Goal: Task Accomplishment & Management: Use online tool/utility

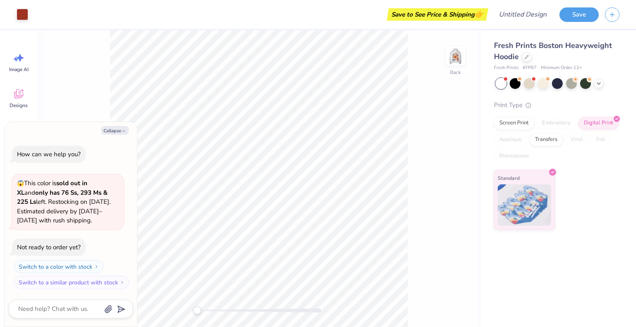
type textarea "x"
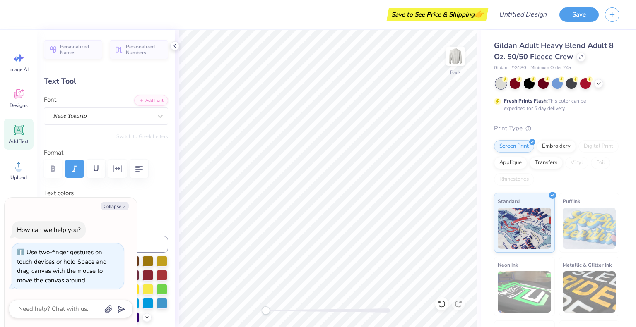
scroll to position [7, 3]
click at [487, 79] on div "Gildan Adult Heavy Blend Adult 8 Oz. 50/50 Fleece Crew Gildan # G180 Minimum Or…" at bounding box center [558, 205] width 155 height 350
type textarea "x"
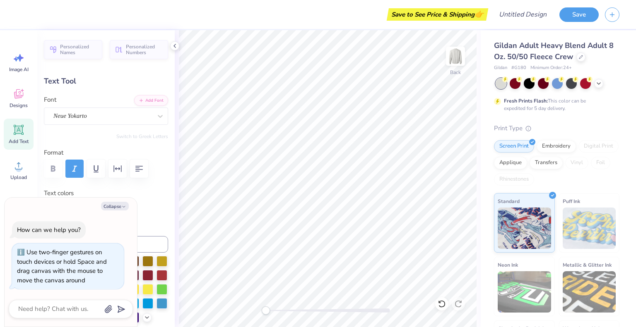
type textarea "Alpha Delta"
type textarea "x"
type textarea "Alpha Delta"
type textarea "x"
type textarea "Alpha Delt"
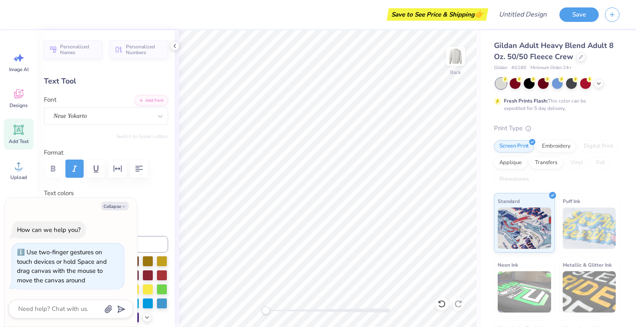
type textarea "x"
type textarea "A"
type textarea "x"
type textarea "u"
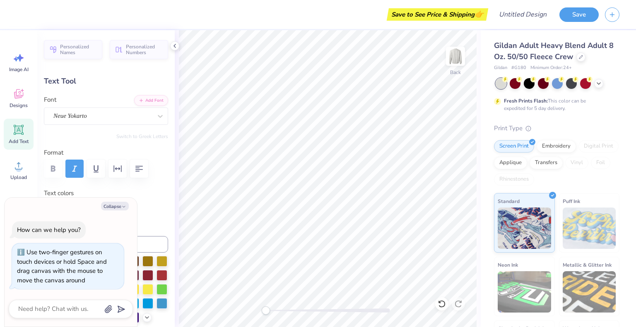
type textarea "x"
type textarea "un"
type textarea "x"
type textarea "unl"
type textarea "x"
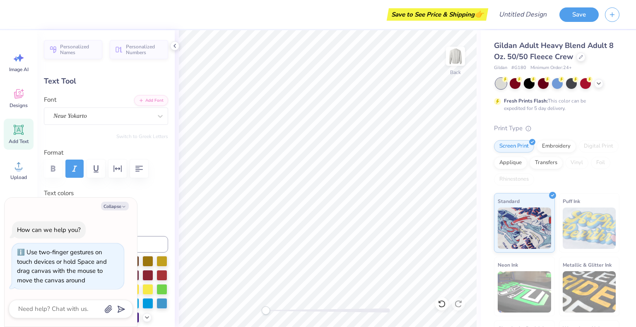
type textarea "unli"
type textarea "x"
type textarea "unlim"
type textarea "x"
type textarea "unlimit"
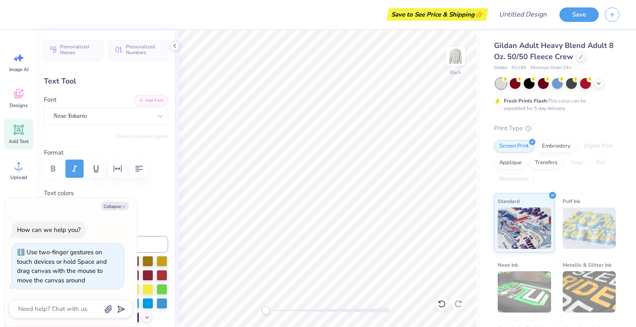
type textarea "x"
type textarea "unlimited"
type textarea "x"
type textarea "unlimited d"
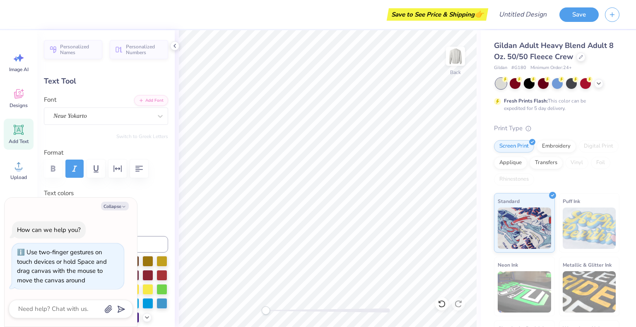
type textarea "x"
type textarea "u"
type textarea "x"
type textarea "U"
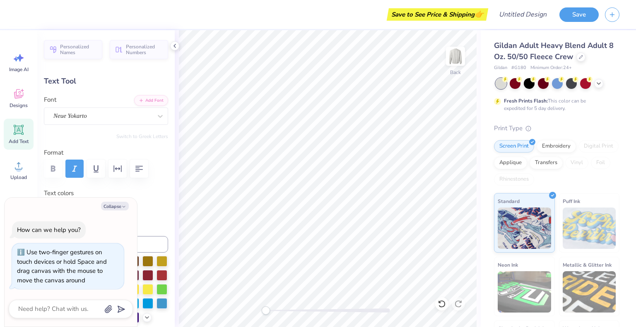
type textarea "x"
type textarea "UN"
type textarea "x"
type textarea "Un"
type textarea "x"
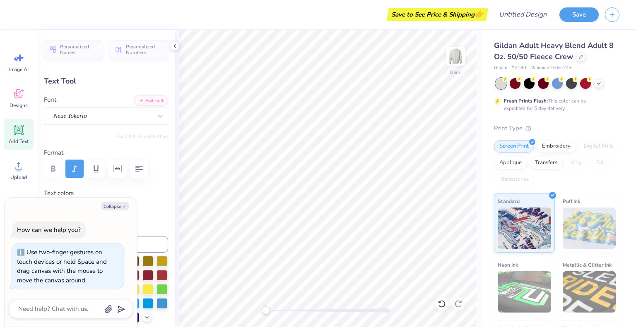
type textarea "Unlim"
type textarea "x"
type textarea "Unlimi"
type textarea "x"
type textarea "Unlimit"
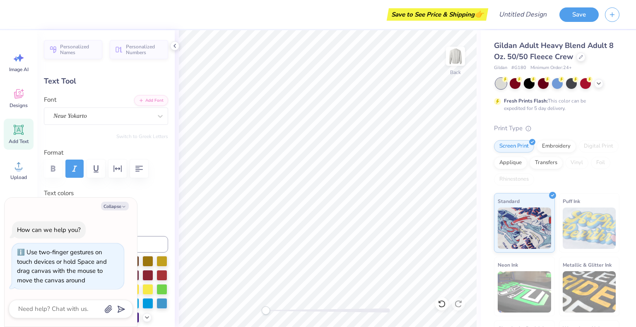
type textarea "x"
type textarea "Unlimited"
type textarea "x"
type textarea "Unlimited"
type textarea "x"
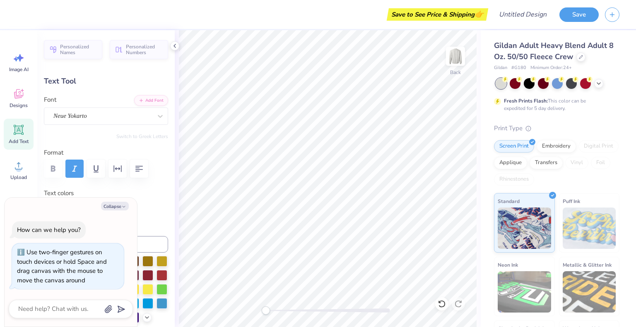
type textarea "Unlimited D"
type textarea "x"
type textarea "Unlimited Da"
type textarea "x"
type textarea "Unlimited Danc"
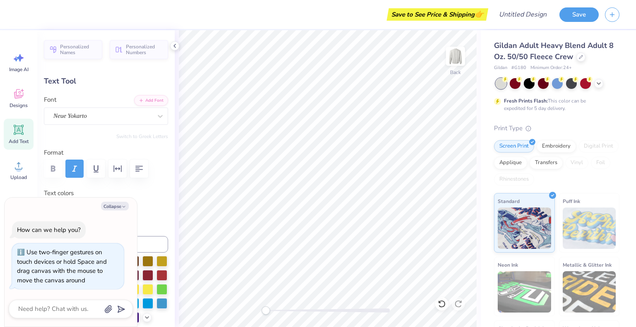
type textarea "x"
type textarea "Unlimited Dance"
type textarea "x"
type textarea "Unlimited Dance"
type textarea "x"
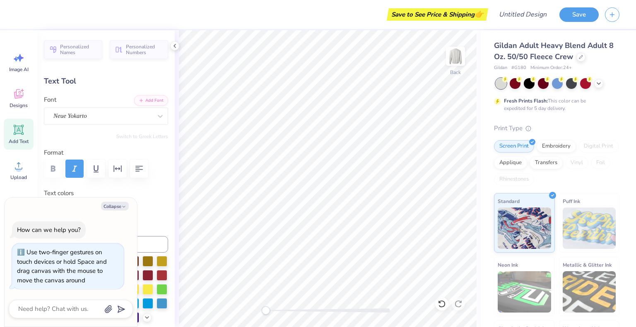
type textarea "Unlimited Dance T"
type textarea "x"
type textarea "Unlimited Dance Te"
type textarea "x"
type textarea "Unlimited Dance Tea"
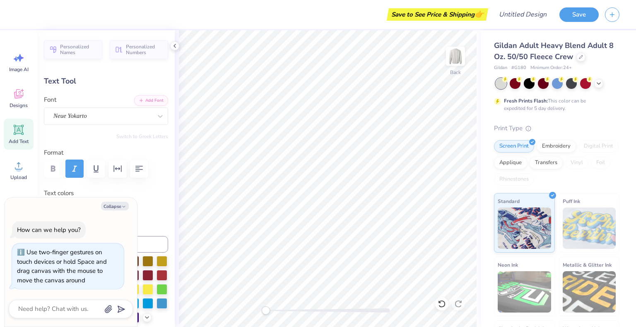
type textarea "x"
type textarea "Unlimited Dance Team"
type textarea "x"
type textarea "Unlimited Dance Team"
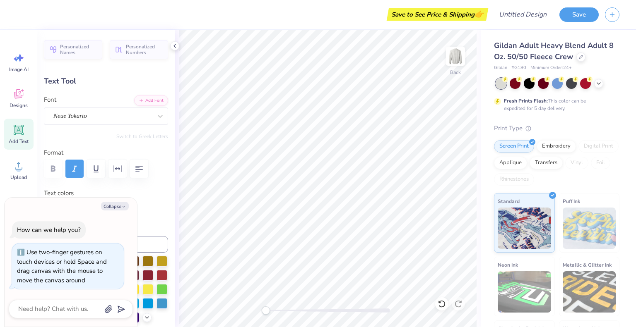
click at [175, 104] on div "Back" at bounding box center [328, 178] width 306 height 297
type textarea "x"
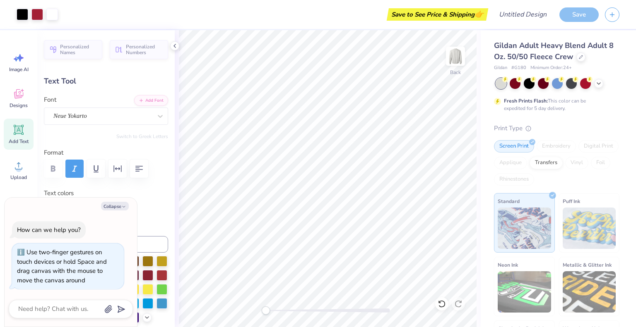
type input "0.0"
type textarea "x"
type input "4.56"
type input "1.11"
type input "2.50"
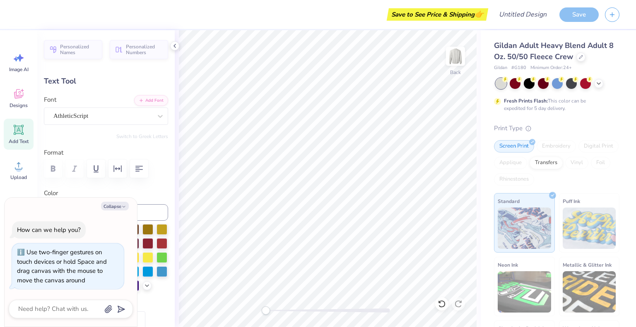
type textarea "x"
type input "7.70"
type input "0.40"
type input "13.07"
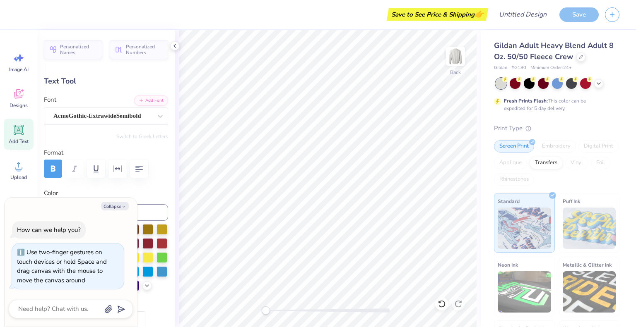
type textarea "x"
type textarea "N, [US_STATE]"
type textarea "x"
type textarea "No, [US_STATE]"
type textarea "x"
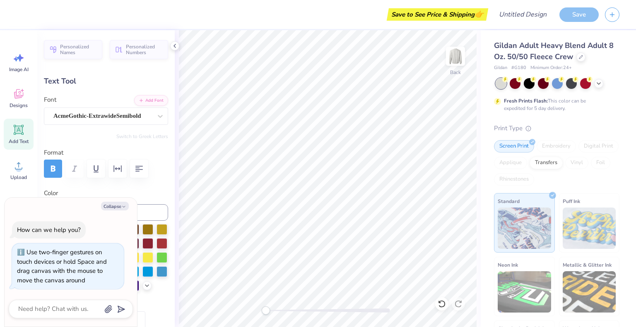
type textarea "[GEOGRAPHIC_DATA], [US_STATE]"
type textarea "x"
type textarea "Norm, [US_STATE]"
type textarea "x"
type textarea "[GEOGRAPHIC_DATA], [US_STATE]"
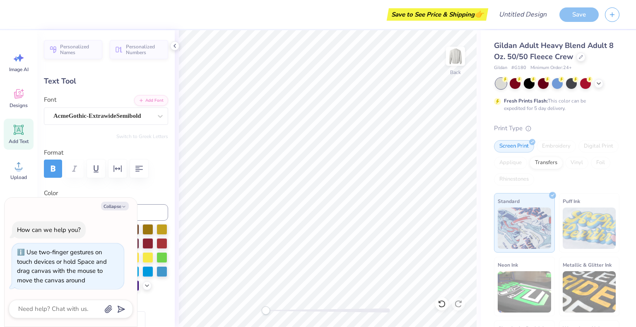
type textarea "x"
type textarea "[GEOGRAPHIC_DATA] , [US_STATE]"
type textarea "x"
type textarea "[GEOGRAPHIC_DATA], [US_STATE]"
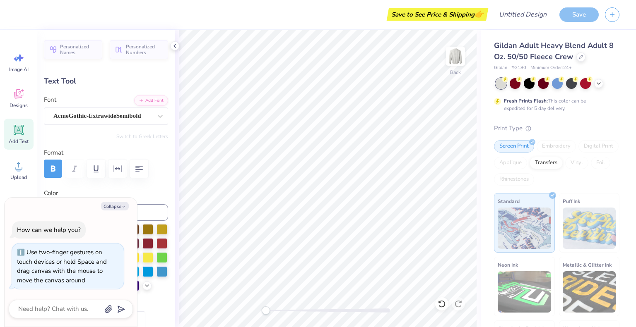
type textarea "x"
type textarea "[PERSON_NAME], [US_STATE]"
type textarea "x"
type textarea "Norm, [US_STATE]"
type textarea "x"
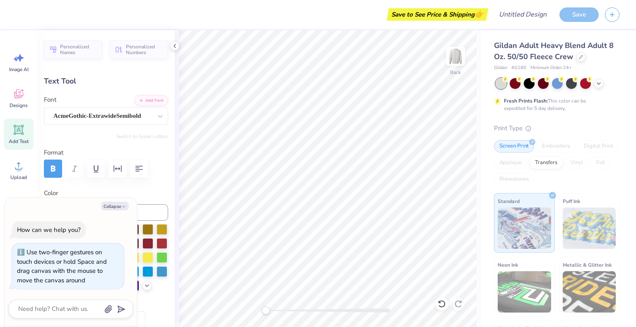
type textarea "[GEOGRAPHIC_DATA], [US_STATE]"
type textarea "x"
type textarea "N, [US_STATE]"
type textarea "x"
type textarea "NO, [US_STATE]"
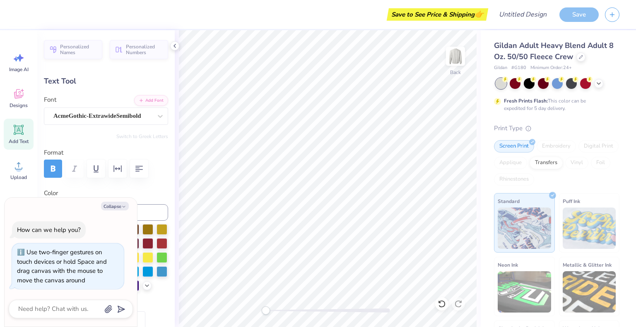
type textarea "x"
type textarea "[GEOGRAPHIC_DATA], [US_STATE]"
type textarea "x"
type textarea "[GEOGRAPHIC_DATA], [US_STATE]"
type textarea "x"
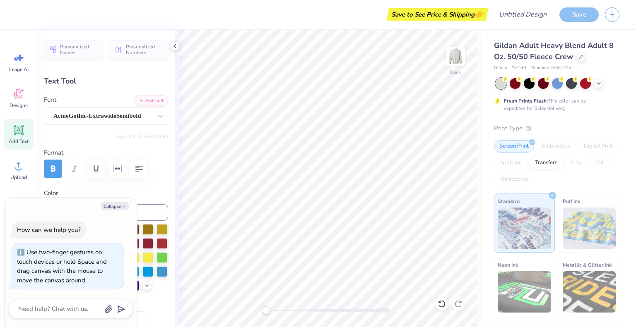
type textarea "NORM, [US_STATE]"
type textarea "x"
type textarea "NORMAL, [US_STATE]"
type textarea "x"
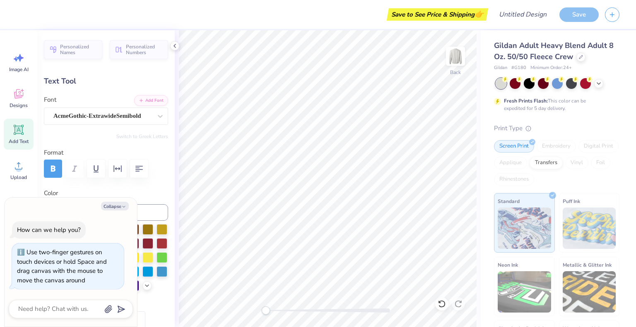
type textarea "NORMAL, [US_STATE]"
type textarea "x"
type textarea "NORMAL, I"
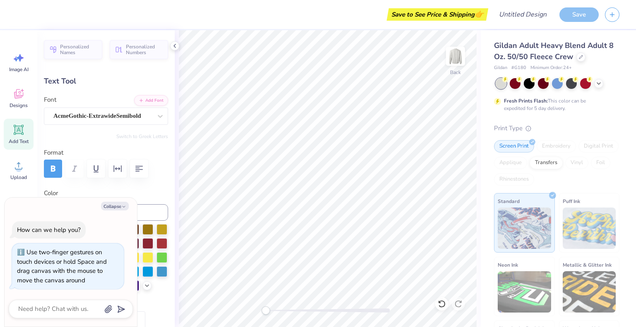
type textarea "x"
type textarea "NORMAL, [GEOGRAPHIC_DATA]"
type textarea "x"
type textarea "NORMAL, [GEOGRAPHIC_DATA]"
type textarea "x"
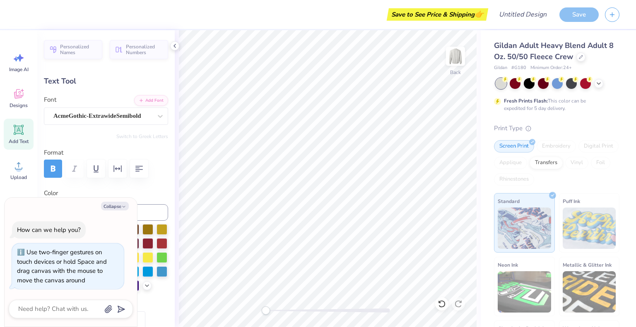
type textarea "NORMAL, ILLI"
type textarea "x"
type textarea "NORMAL, ILLIN"
type textarea "x"
type textarea "NORMAL, ILLINO"
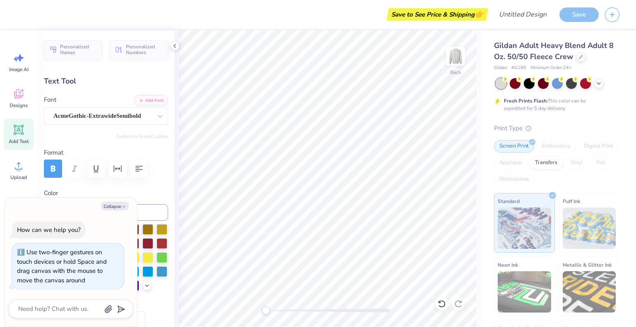
type textarea "x"
type textarea "NORMAL, ILLINOI"
type textarea "x"
type textarea "NORMAL, [US_STATE]"
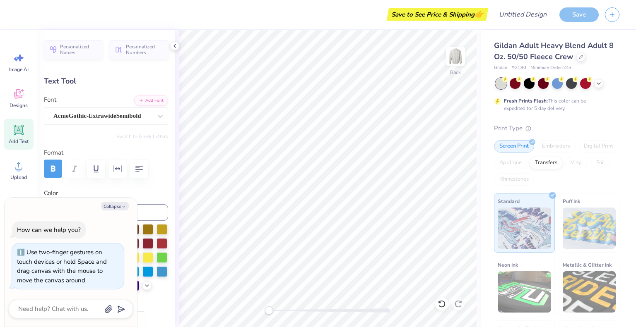
type textarea "x"
type input "3.07"
type input "1.76"
type input "9.36"
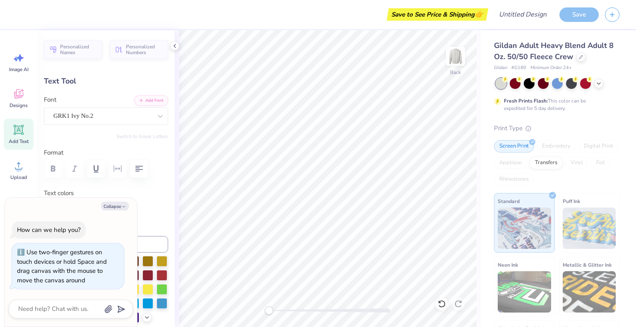
type input "-6.6"
type textarea "x"
type input "7.66"
type input "1.11"
type input "11.74"
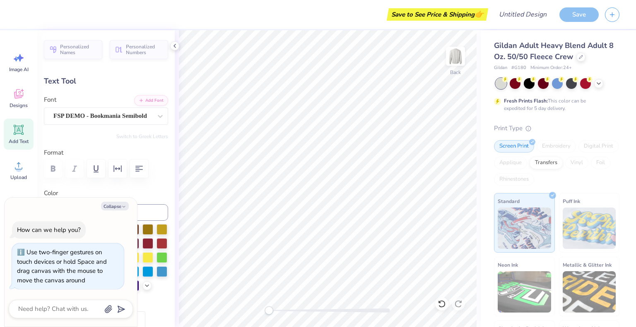
type input "0.0"
type textarea "x"
type textarea "H"
type textarea "x"
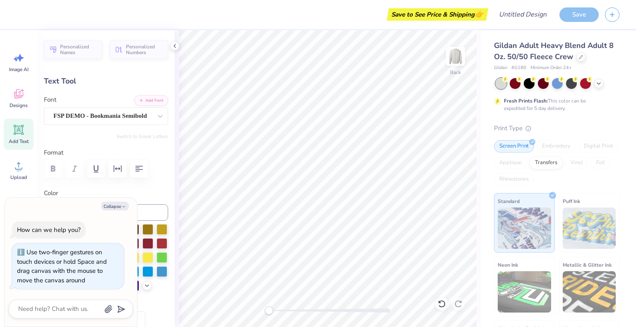
type textarea "Hom"
type textarea "x"
type textarea "Ho"
type textarea "x"
type textarea "H"
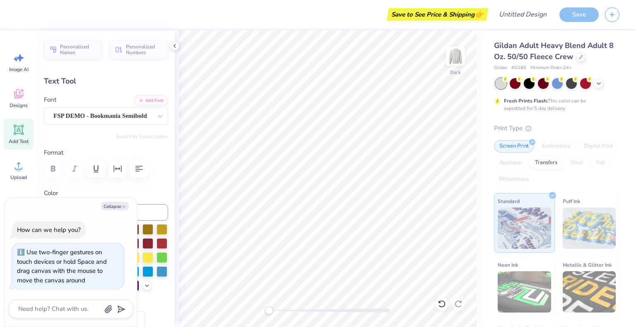
type textarea "x"
type textarea "H"
type textarea "x"
type textarea "HOM"
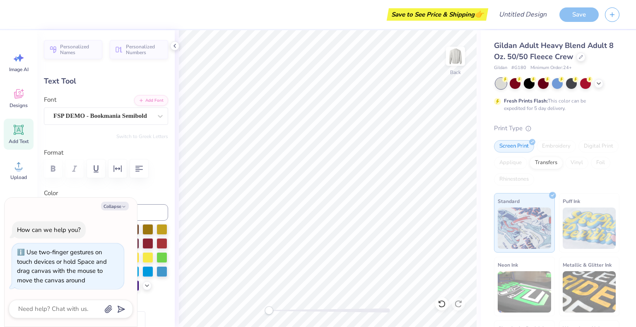
type textarea "x"
type textarea "HOME"
type textarea "x"
type textarea "HOMEC"
type textarea "x"
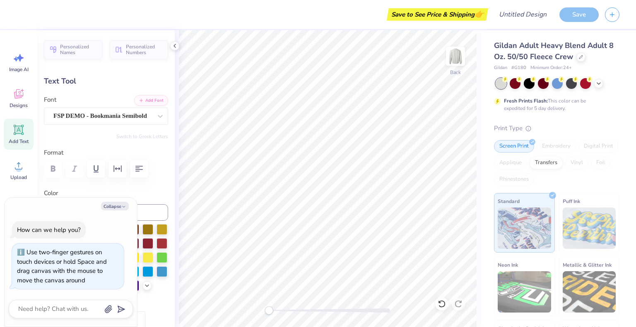
type textarea "HOMECOM"
type textarea "x"
type textarea "HOMECOMIN"
type textarea "x"
type textarea "HOMECOMING"
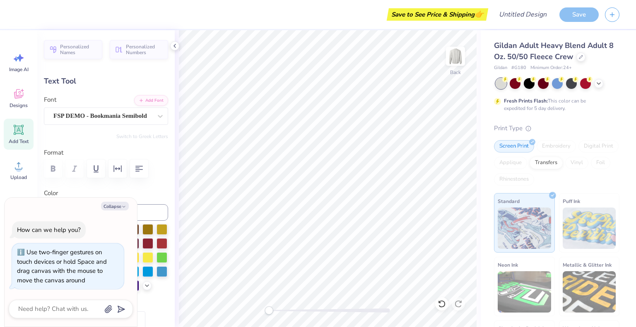
scroll to position [7, 3]
type textarea "x"
type input "4.56"
type input "2.44"
type textarea "x"
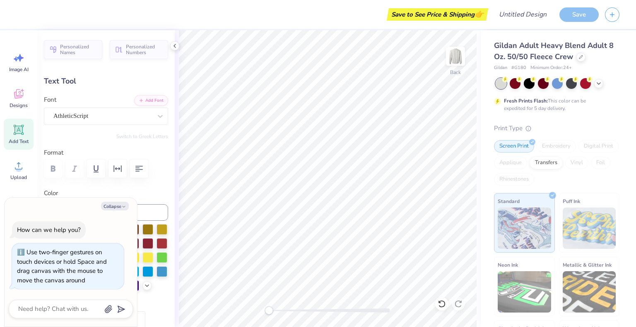
type input "3.07"
type input "1.76"
type input "9.36"
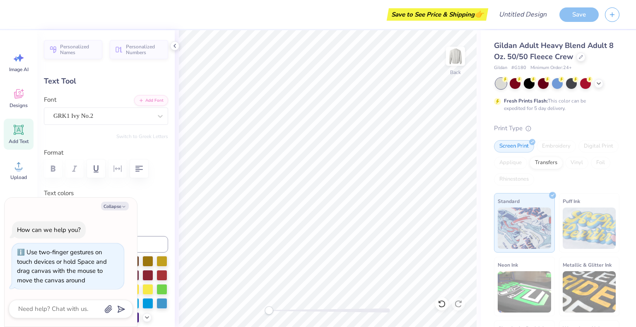
type input "-6.6"
type textarea "x"
type input "0.0"
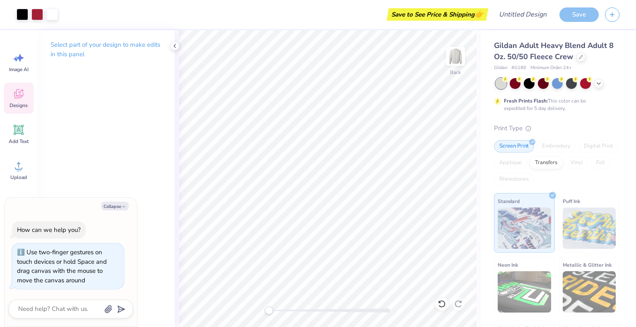
click at [14, 89] on icon at bounding box center [18, 94] width 12 height 12
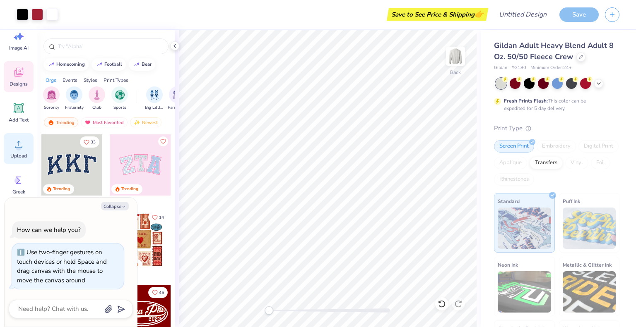
scroll to position [35, 0]
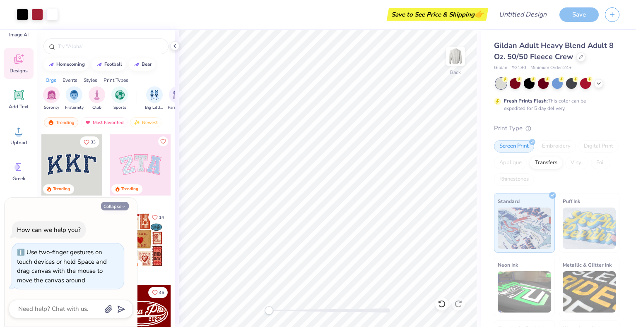
click at [119, 208] on button "Collapse" at bounding box center [115, 206] width 28 height 9
type textarea "x"
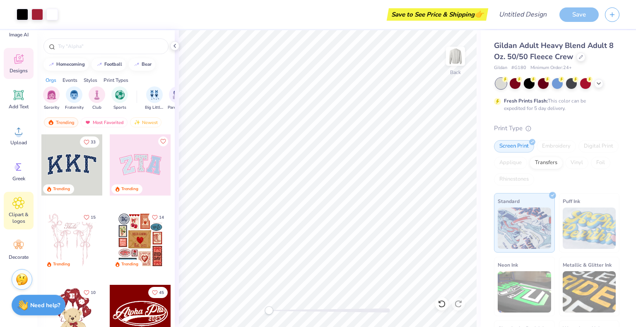
click at [10, 211] on div "Clipart & logos" at bounding box center [19, 211] width 30 height 38
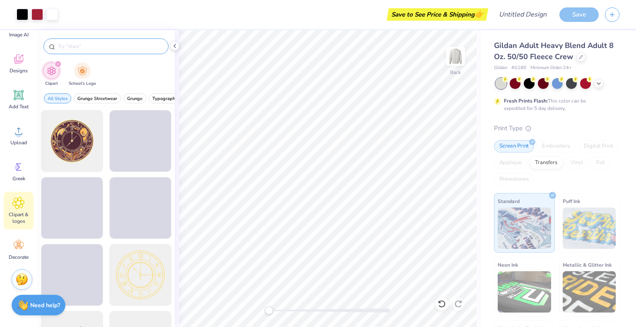
click at [82, 46] on input "text" at bounding box center [110, 46] width 106 height 8
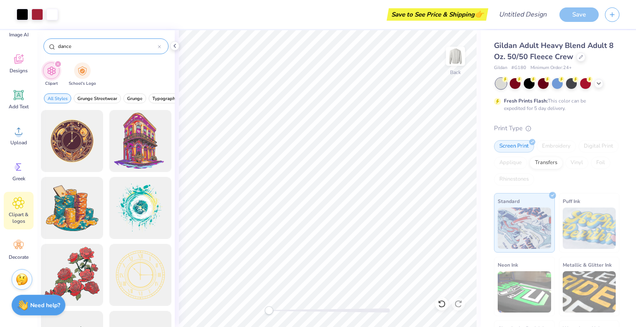
type input "dance"
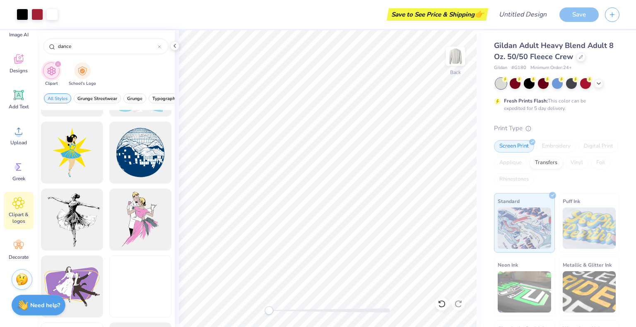
scroll to position [864, 0]
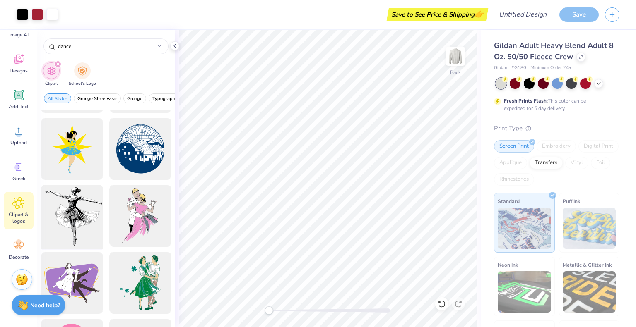
click at [63, 211] on div at bounding box center [72, 216] width 68 height 68
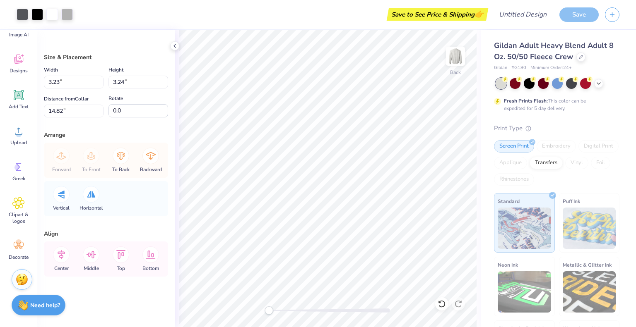
type input "3.23"
type input "3.24"
type input "14.82"
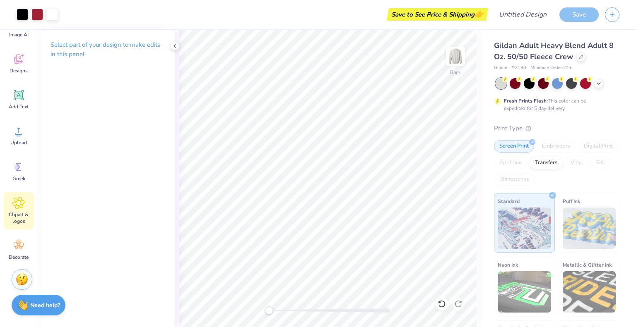
click at [20, 212] on span "Clipart & logos" at bounding box center [18, 218] width 27 height 13
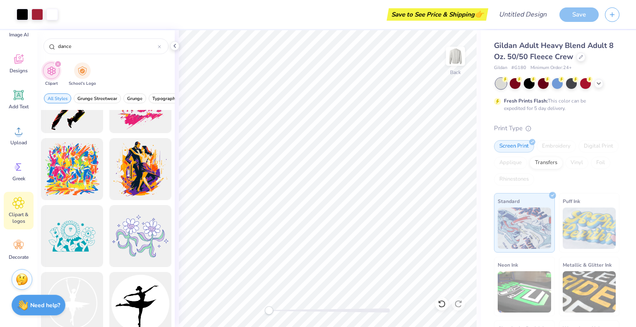
scroll to position [1680, 0]
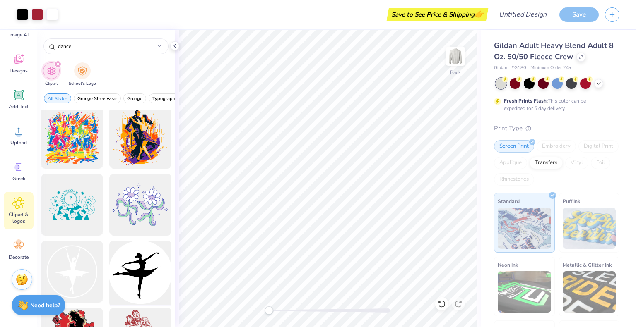
click at [147, 274] on div at bounding box center [140, 272] width 68 height 68
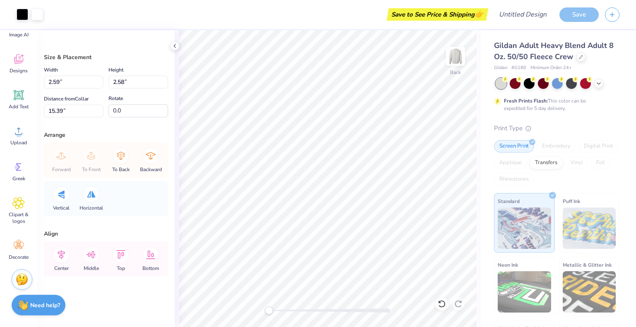
type input "2.59"
type input "2.58"
type input "15.39"
